Goal: Transaction & Acquisition: Purchase product/service

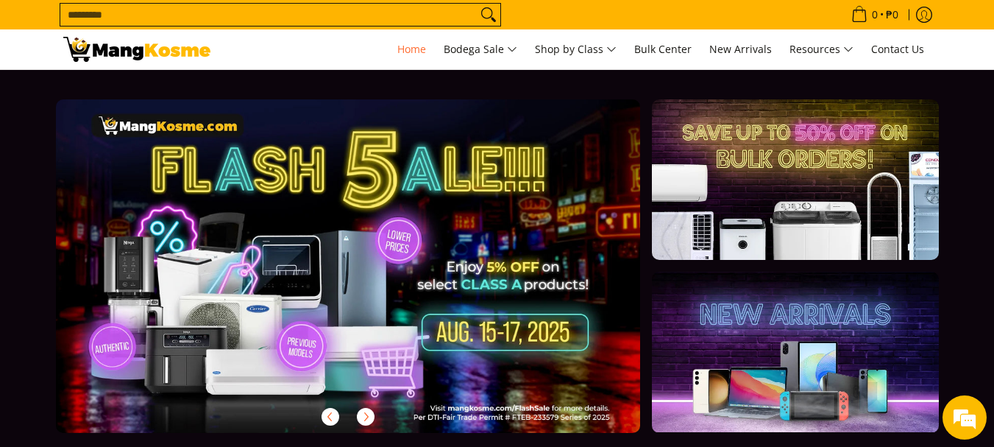
click at [322, 302] on link at bounding box center [372, 277] width 632 height 357
click at [467, 275] on link at bounding box center [372, 277] width 632 height 357
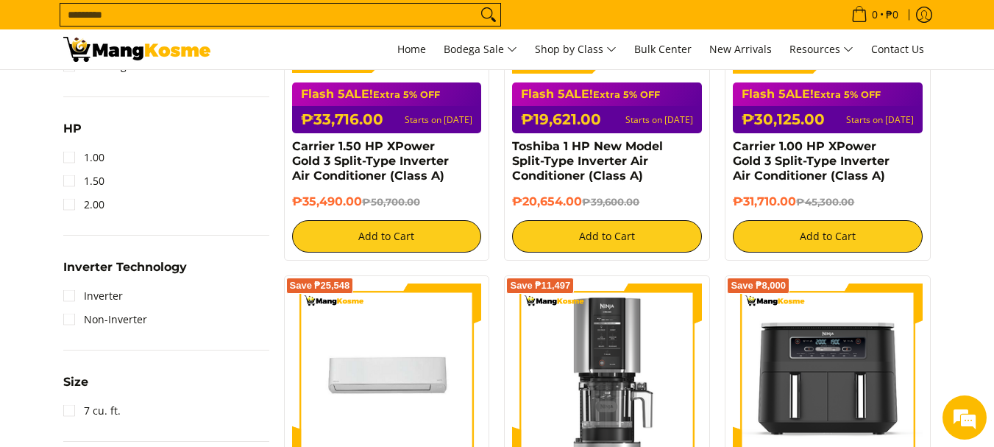
scroll to position [802, 0]
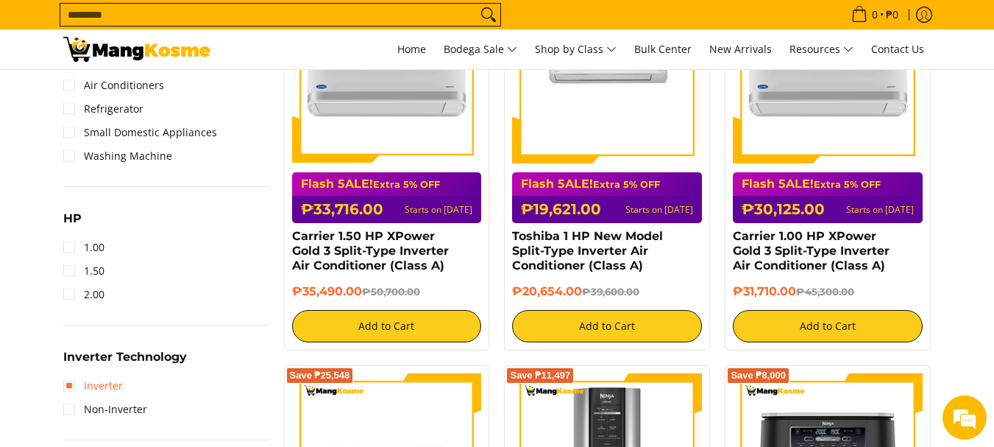
click at [97, 386] on link "Inverter" at bounding box center [93, 386] width 60 height 24
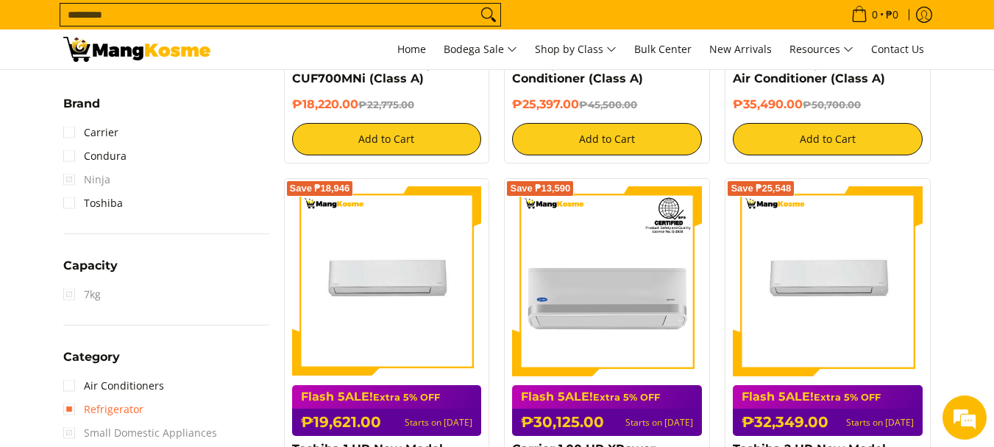
click at [85, 409] on link "Refrigerator" at bounding box center [103, 409] width 80 height 24
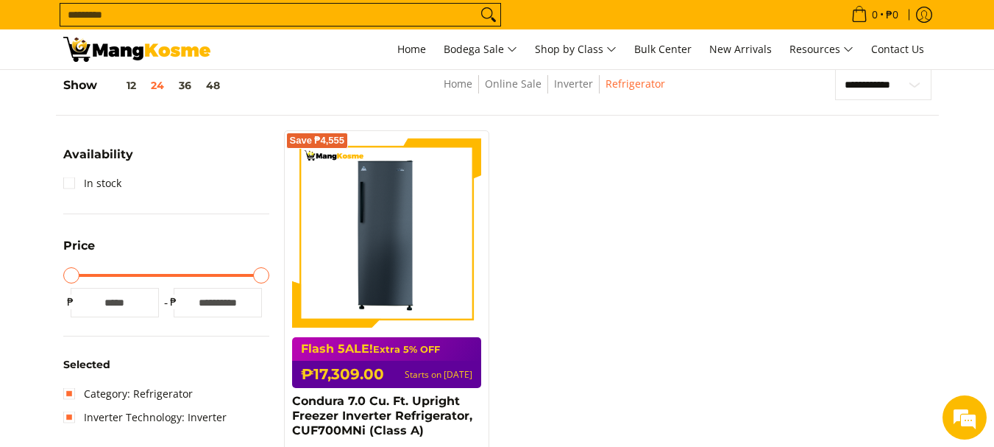
scroll to position [237, 0]
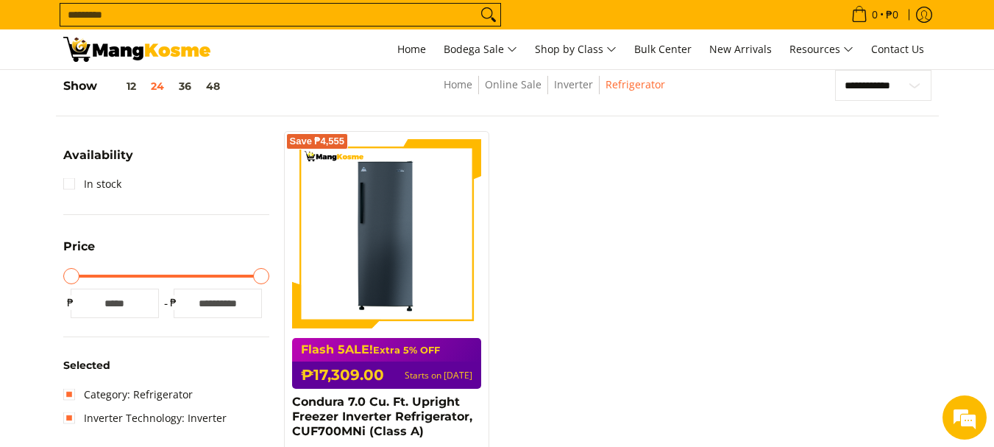
click at [620, 361] on div "Save ₱4,555 Flash 5ALE! Extra 5% OFF ₱17,309.00 Starts on Aug 15 Condura 7.0 Cu…" at bounding box center [608, 331] width 662 height 400
click at [411, 56] on link "Home" at bounding box center [411, 49] width 43 height 40
